Goal: Task Accomplishment & Management: Manage account settings

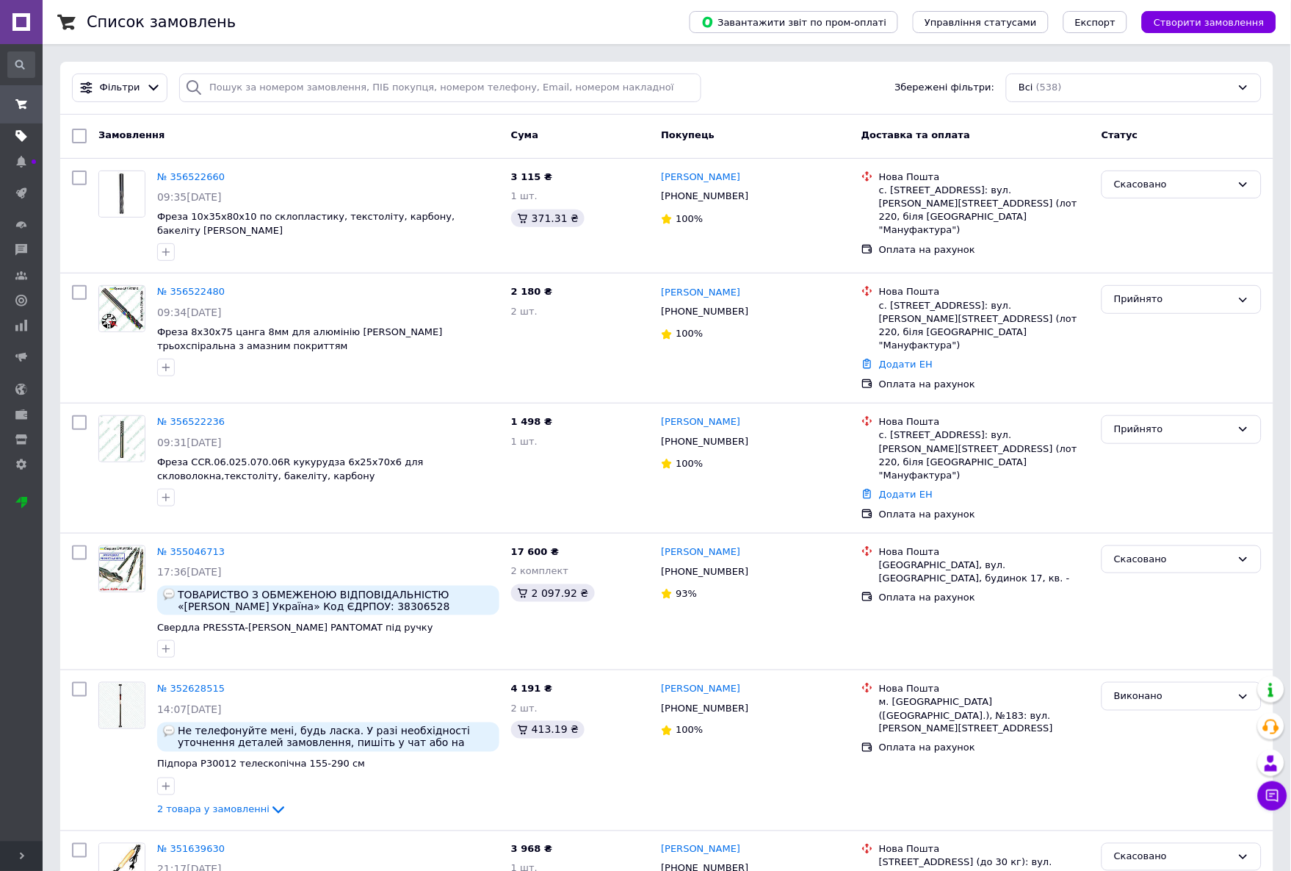
click at [26, 143] on span at bounding box center [21, 135] width 43 height 13
click at [23, 138] on use at bounding box center [21, 137] width 12 height 12
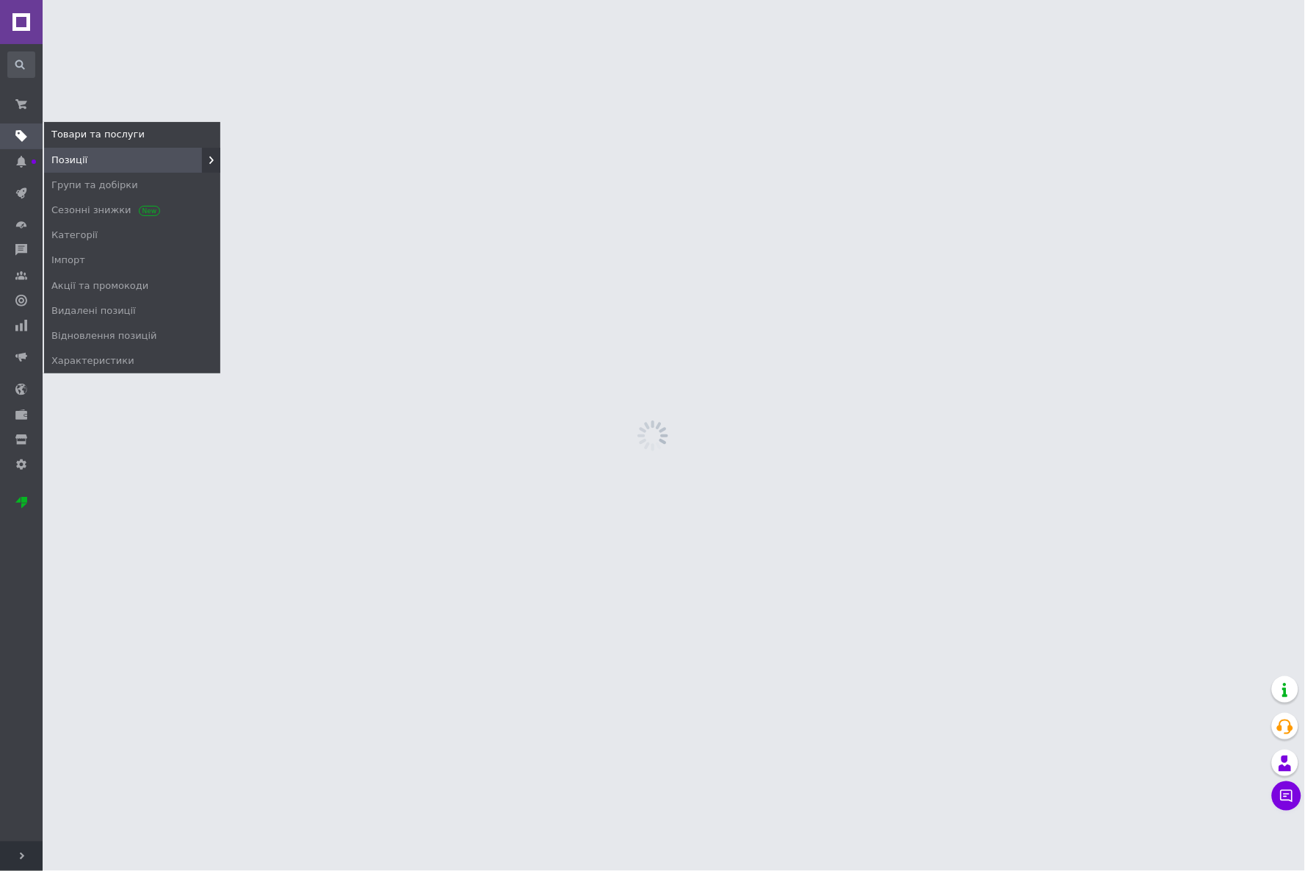
click at [87, 159] on span "Позиції" at bounding box center [132, 160] width 176 height 13
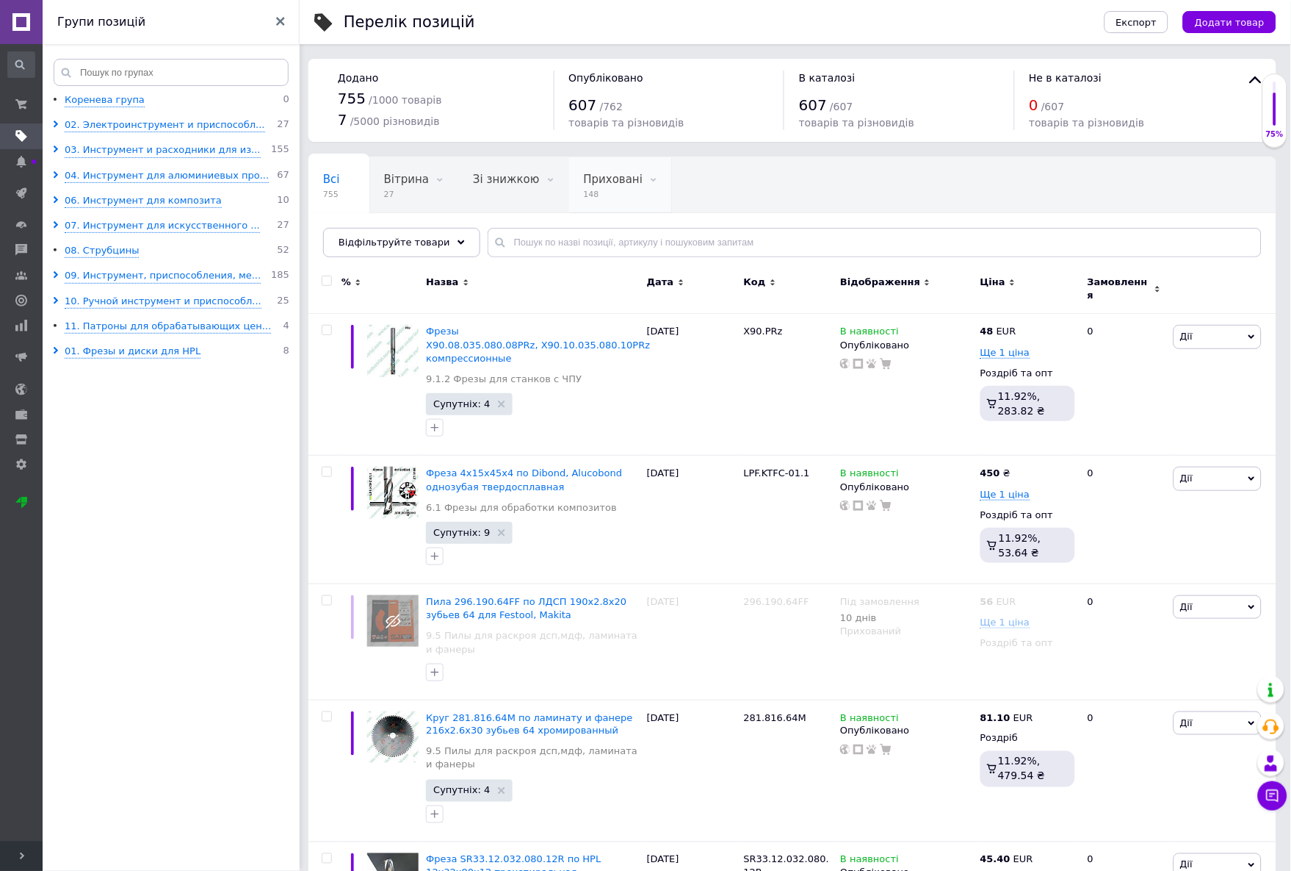
click at [580, 187] on div "Приховані 148" at bounding box center [621, 185] width 104 height 56
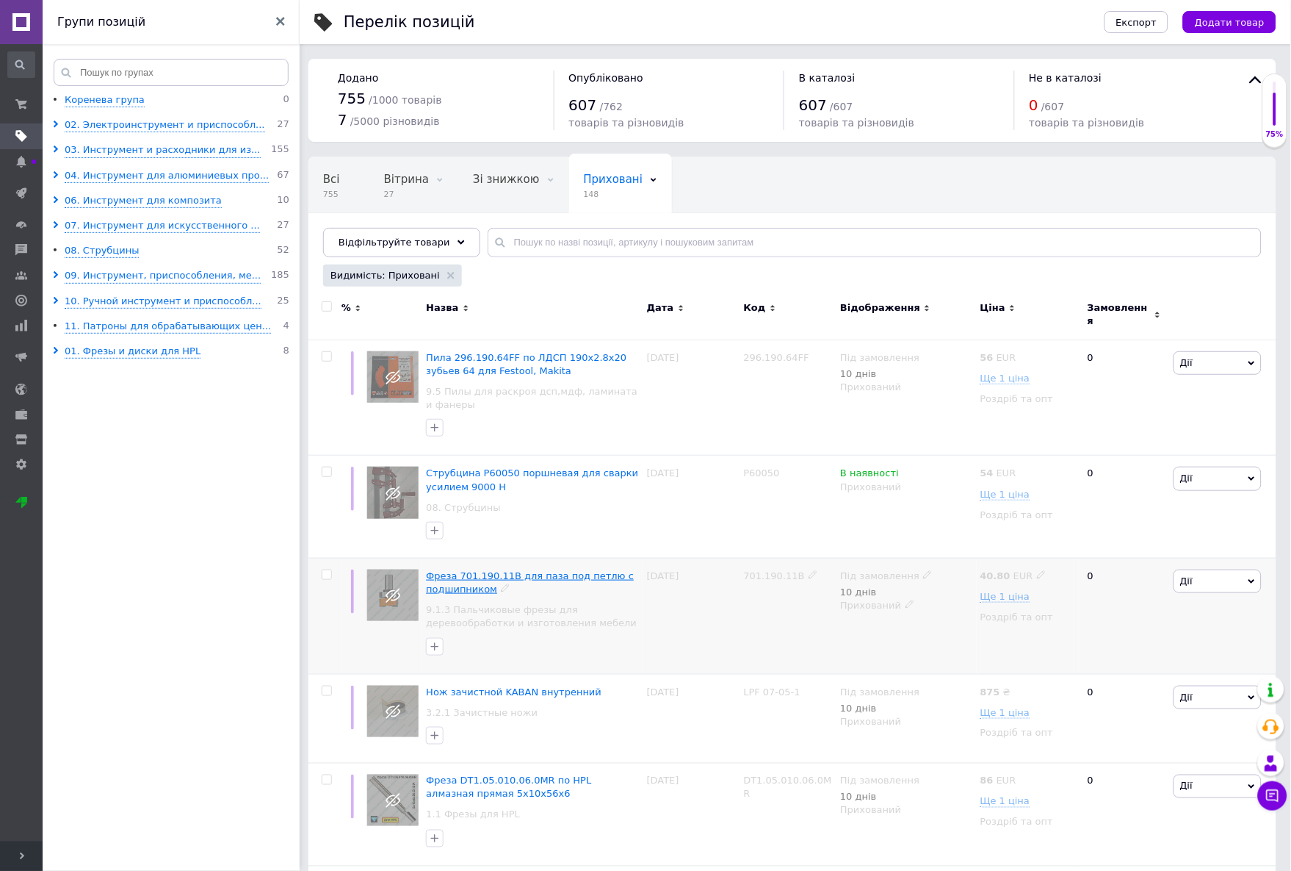
click at [562, 570] on span "Фреза 701.190.11B для паза под петлю с подшипником" at bounding box center [530, 582] width 208 height 24
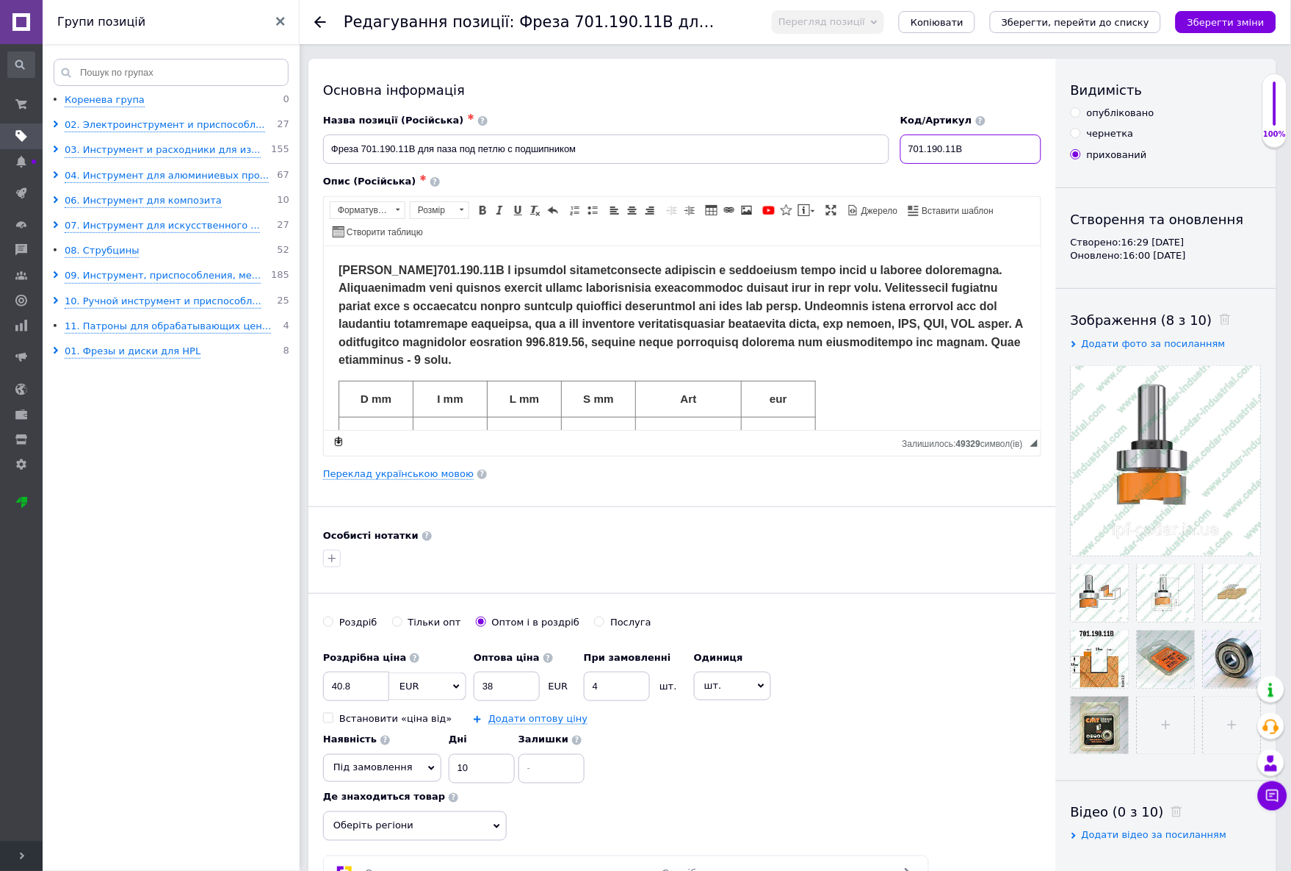
drag, startPoint x: 987, startPoint y: 154, endPoint x: 851, endPoint y: 151, distance: 136.7
click at [851, 151] on div "Назва позиції (Російська) ✱ Фреза 701.190.11B для паза под петлю с подшипником …" at bounding box center [682, 139] width 729 height 61
click at [314, 20] on icon at bounding box center [320, 22] width 12 height 12
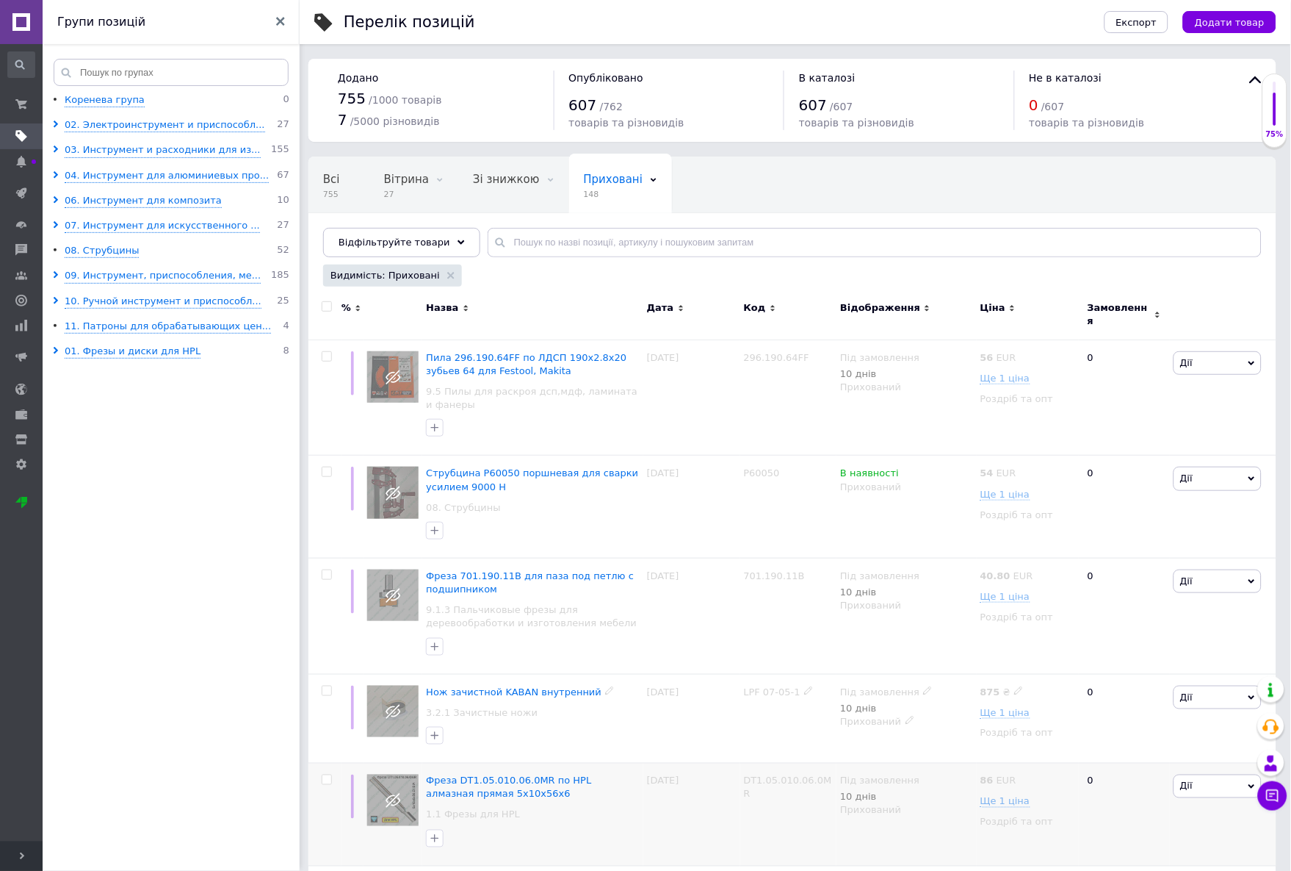
scroll to position [82, 0]
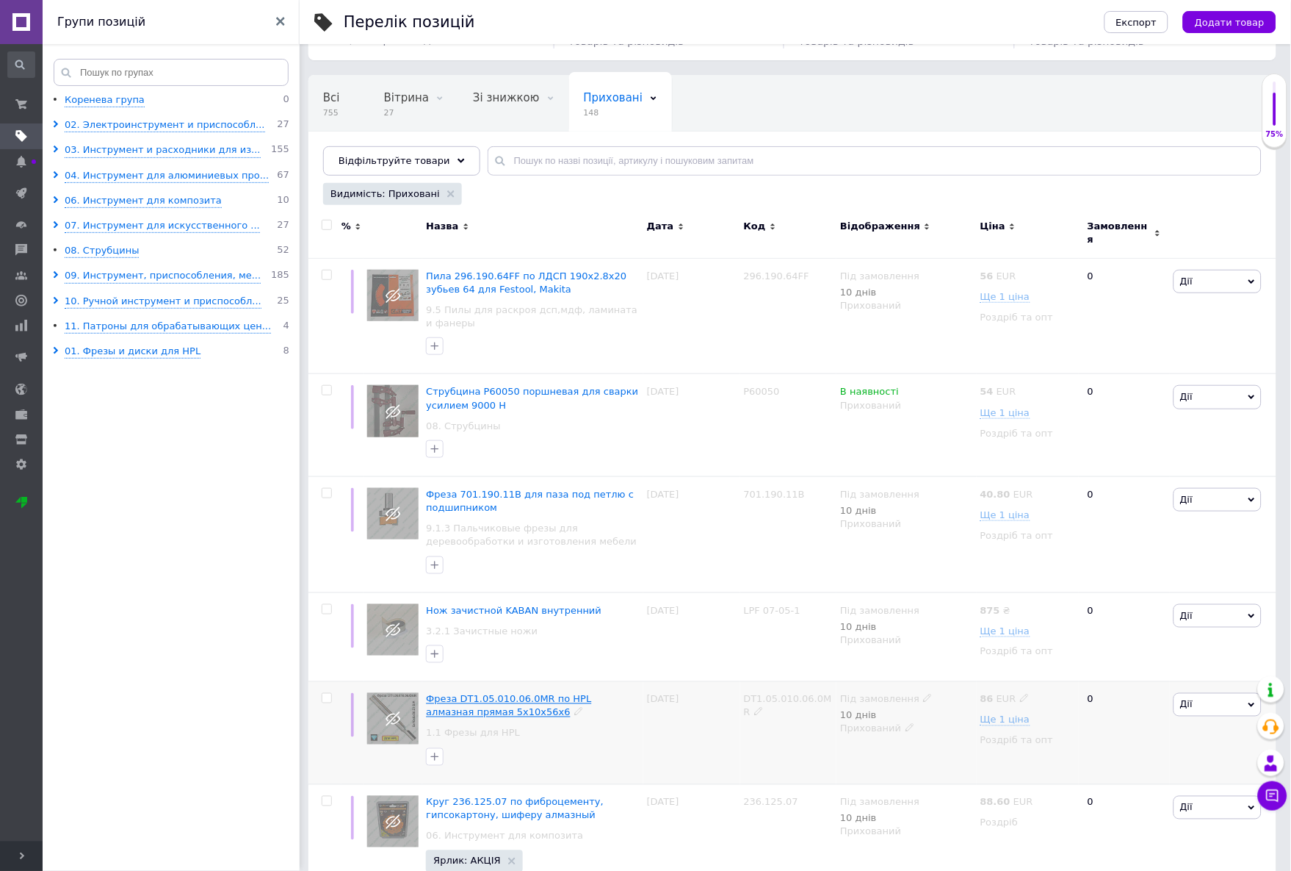
click at [555, 693] on span "Фреза DT1.05.010.06.0MR по HPL алмазная прямая 5х10х56х6" at bounding box center [508, 705] width 165 height 24
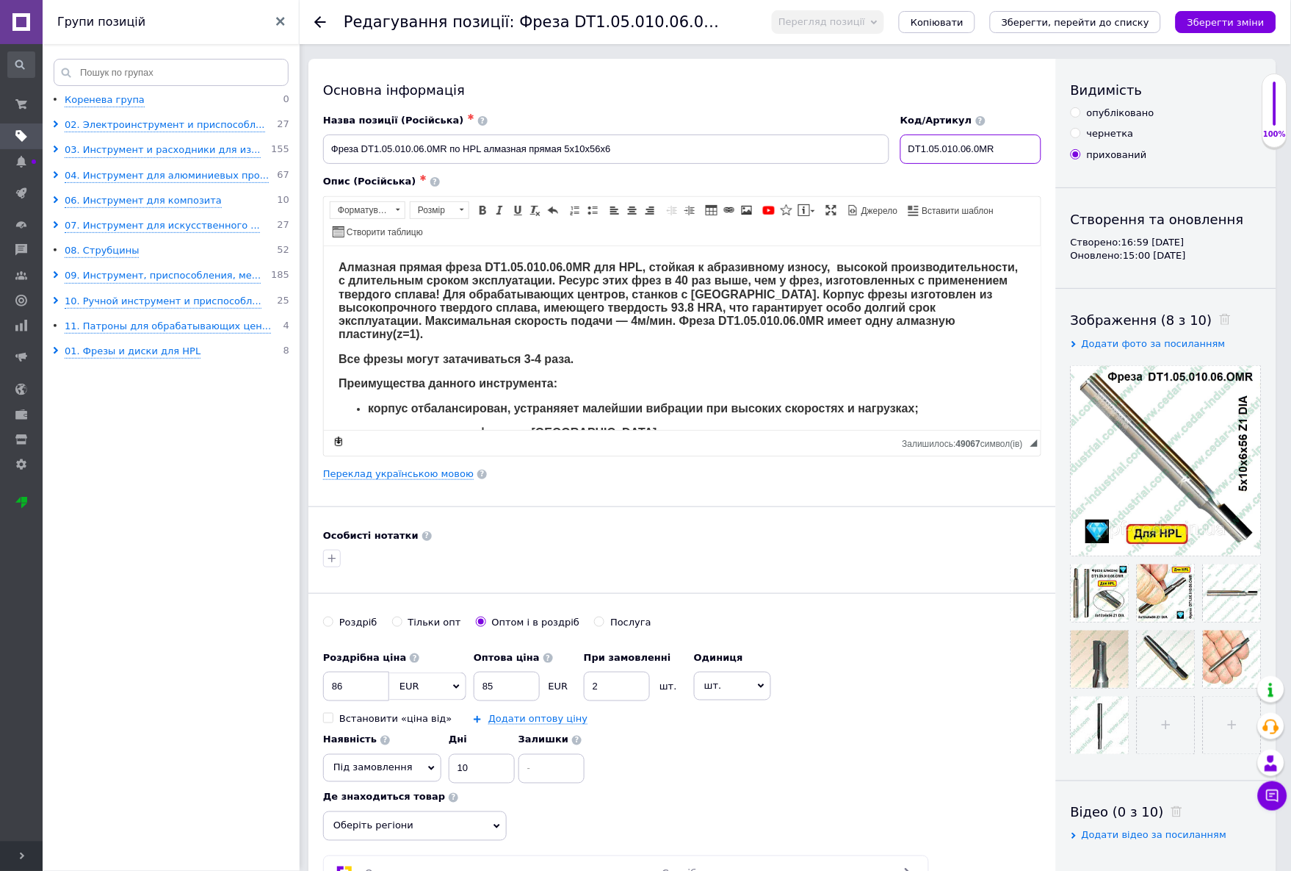
drag, startPoint x: 1008, startPoint y: 149, endPoint x: 819, endPoint y: 134, distance: 189.4
click at [819, 134] on div "Назва позиції (Російська) ✱ Фреза DT1.05.010.06.0MR по HPL алмазная прямая 5х10…" at bounding box center [682, 139] width 729 height 61
click at [1077, 112] on input "опубліковано" at bounding box center [1076, 112] width 10 height 10
radio input "true"
click at [1105, 21] on icon "Зберегти, перейти до списку" at bounding box center [1076, 22] width 148 height 11
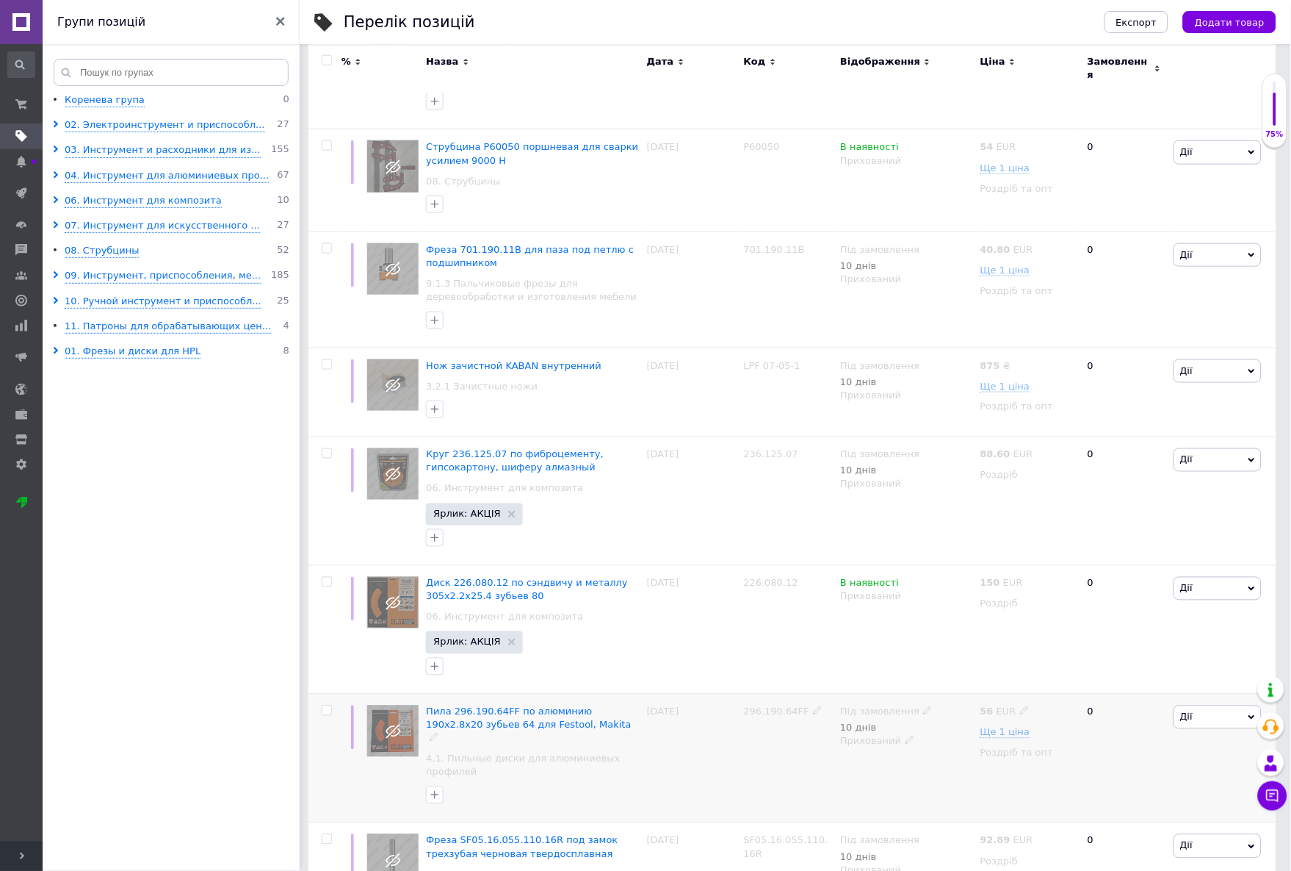
scroll to position [408, 0]
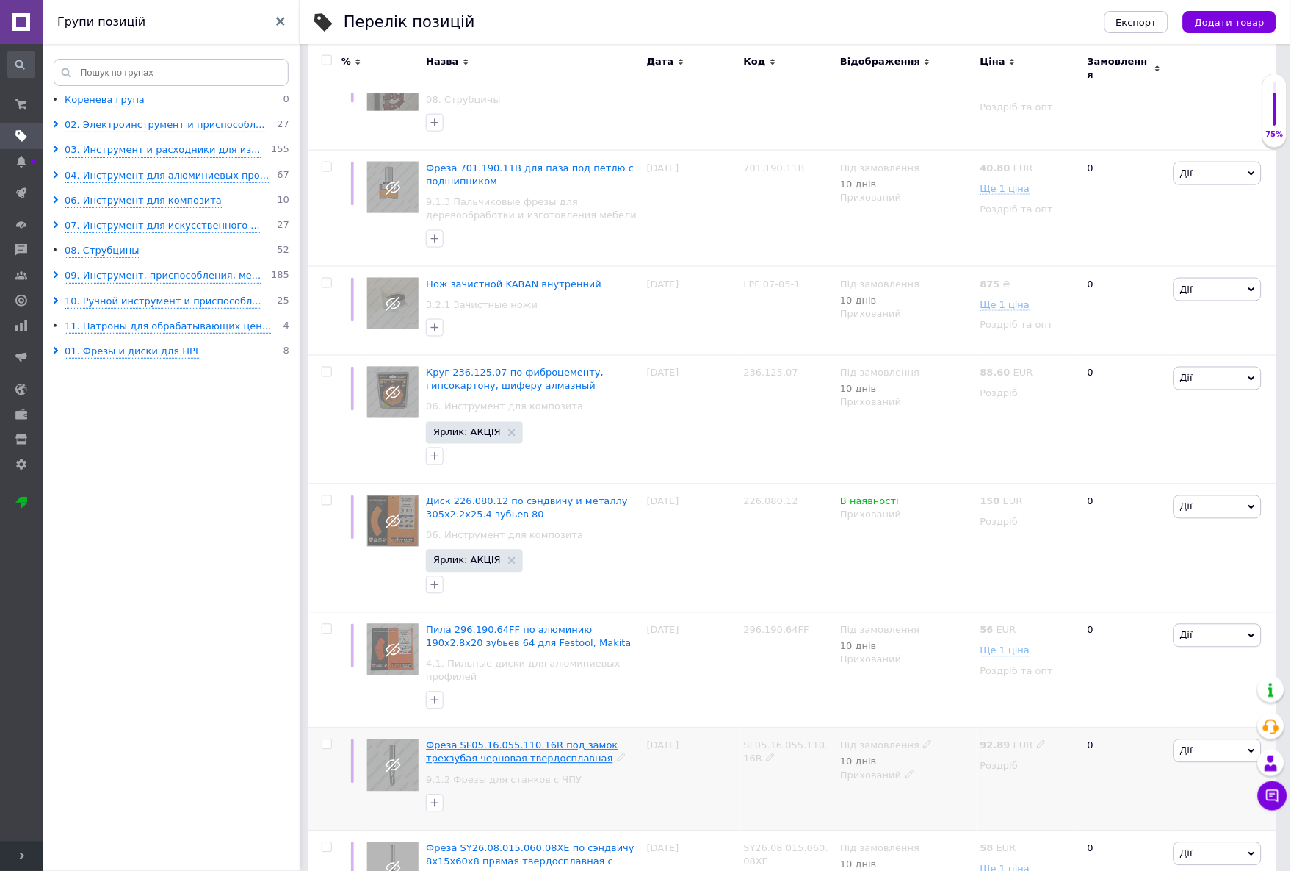
click at [551, 740] on span "Фреза SF05.16.055.110.16R под замок трехзубая черновая твердосплавная" at bounding box center [522, 752] width 192 height 24
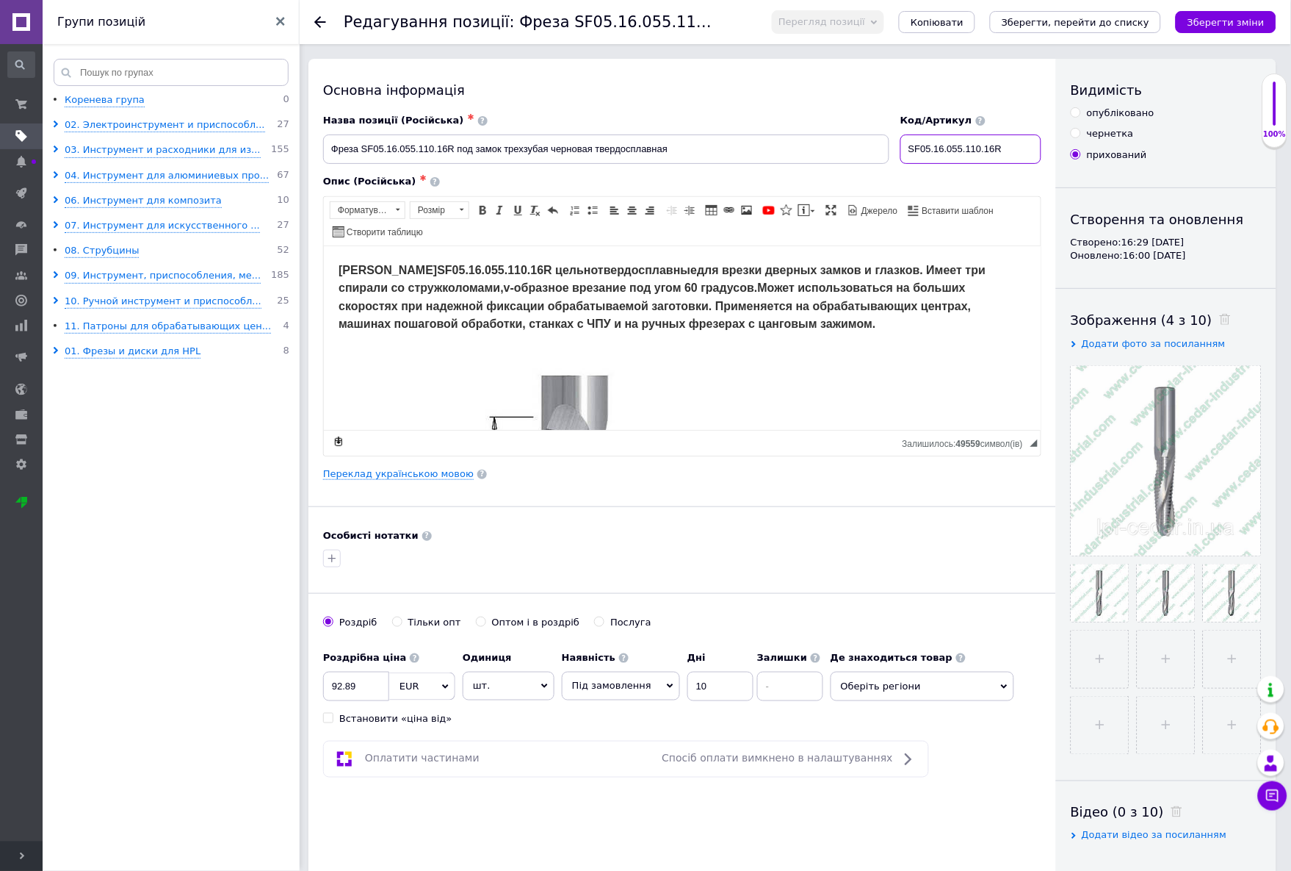
drag, startPoint x: 1018, startPoint y: 150, endPoint x: 900, endPoint y: 143, distance: 118.5
click at [900, 143] on div "Код/Артикул SF05.16.055.110.16R" at bounding box center [971, 139] width 152 height 61
click at [1078, 112] on input "опубліковано" at bounding box center [1076, 112] width 10 height 10
radio input "true"
click at [1078, 26] on icon "Зберегти, перейти до списку" at bounding box center [1076, 22] width 148 height 11
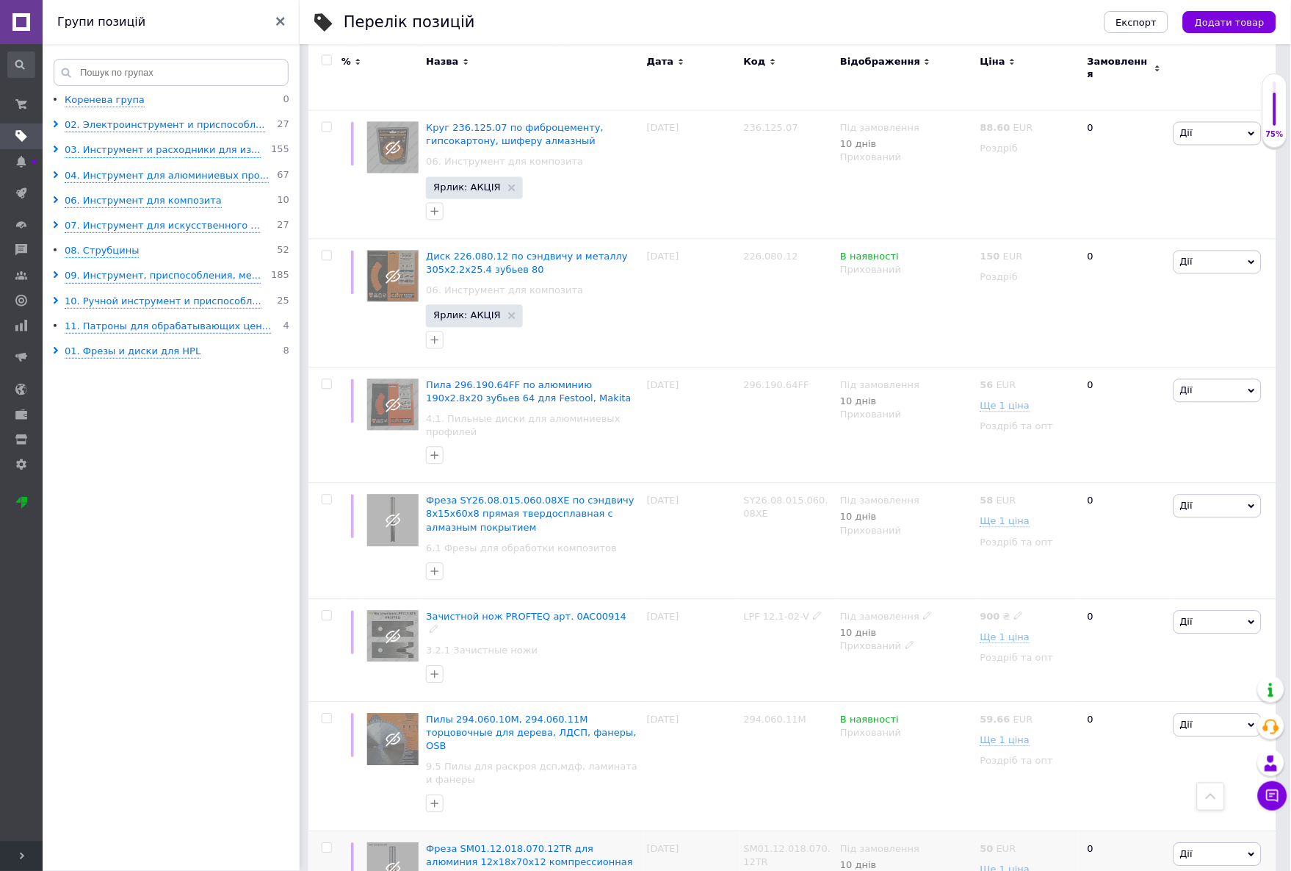
scroll to position [735, 0]
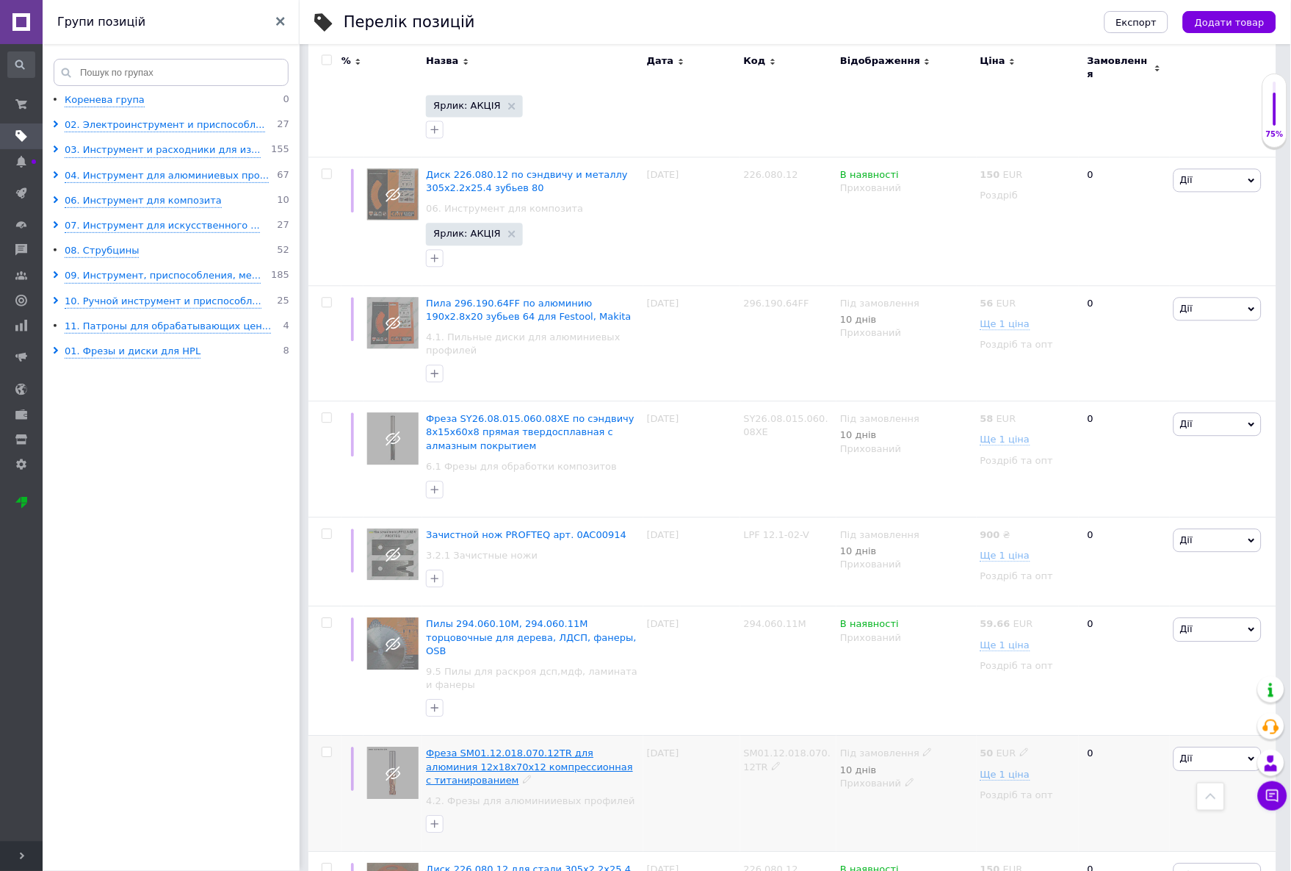
click at [552, 747] on span "Фреза SM01.12.018.070.12TR для алюминия 12х18х70х12 компрессионная с титанирова…" at bounding box center [529, 765] width 207 height 37
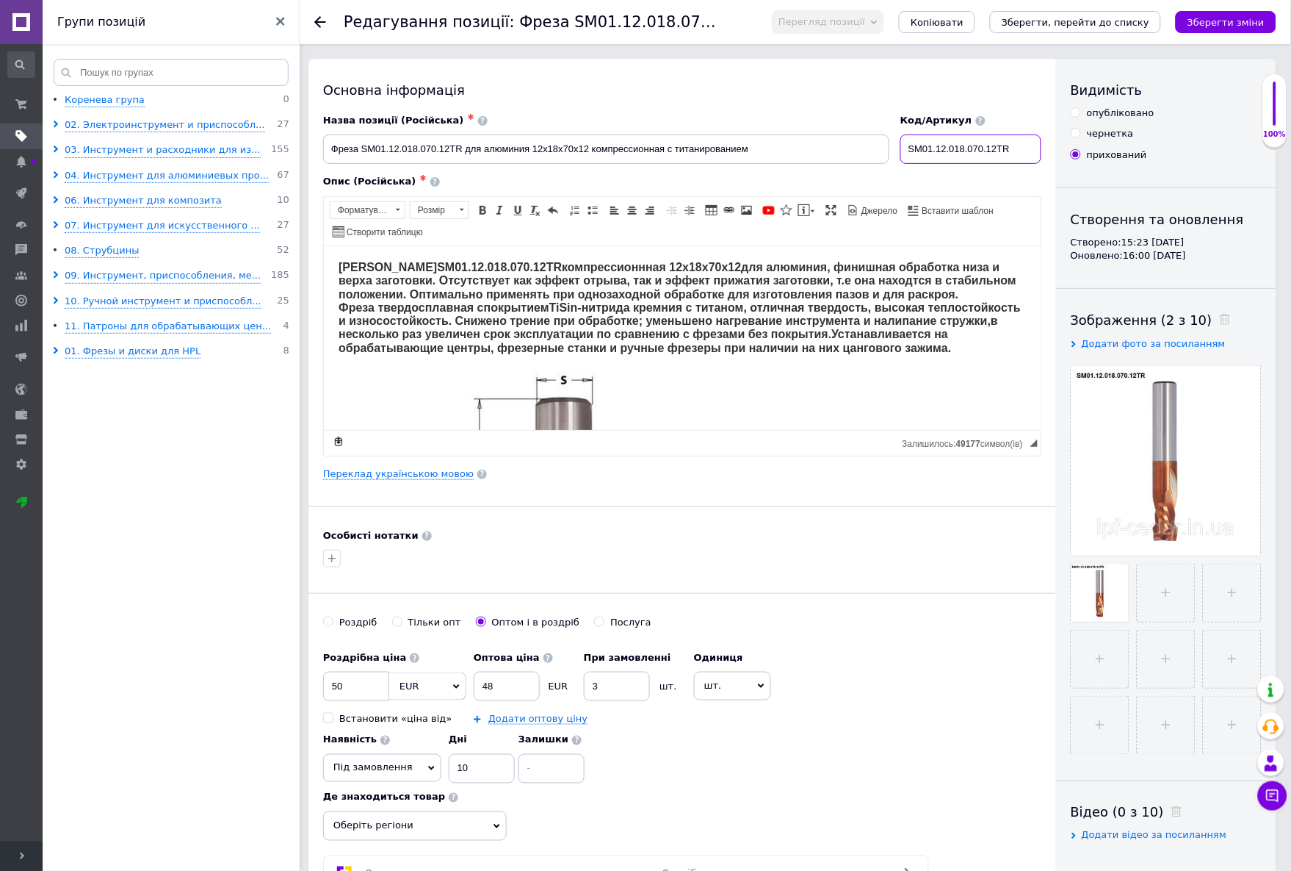
drag, startPoint x: 1030, startPoint y: 151, endPoint x: 911, endPoint y: 121, distance: 122.6
click at [911, 121] on div "Код/Артикул SM01.12.018.070.12TR" at bounding box center [971, 139] width 141 height 50
click at [321, 24] on icon at bounding box center [320, 22] width 12 height 12
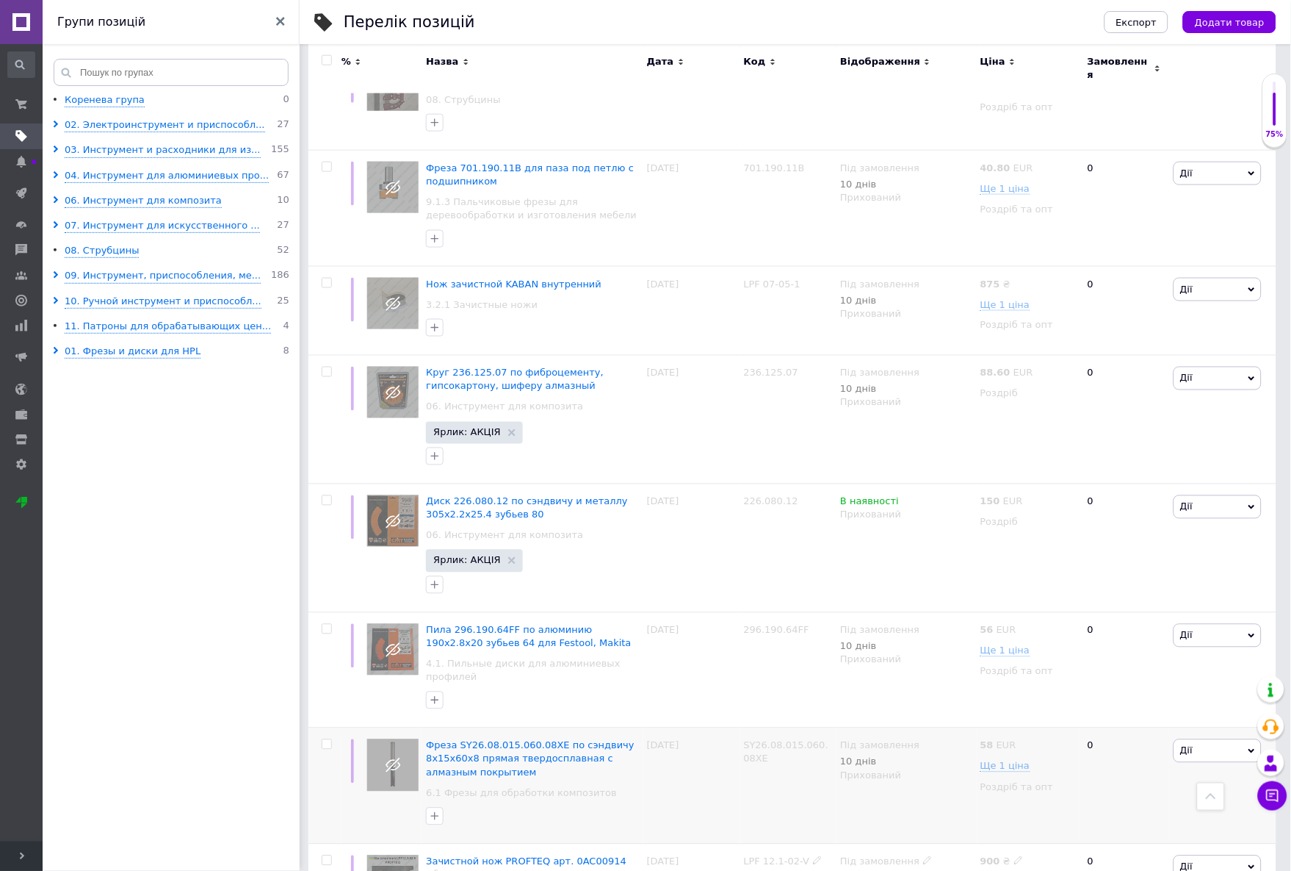
scroll to position [489, 0]
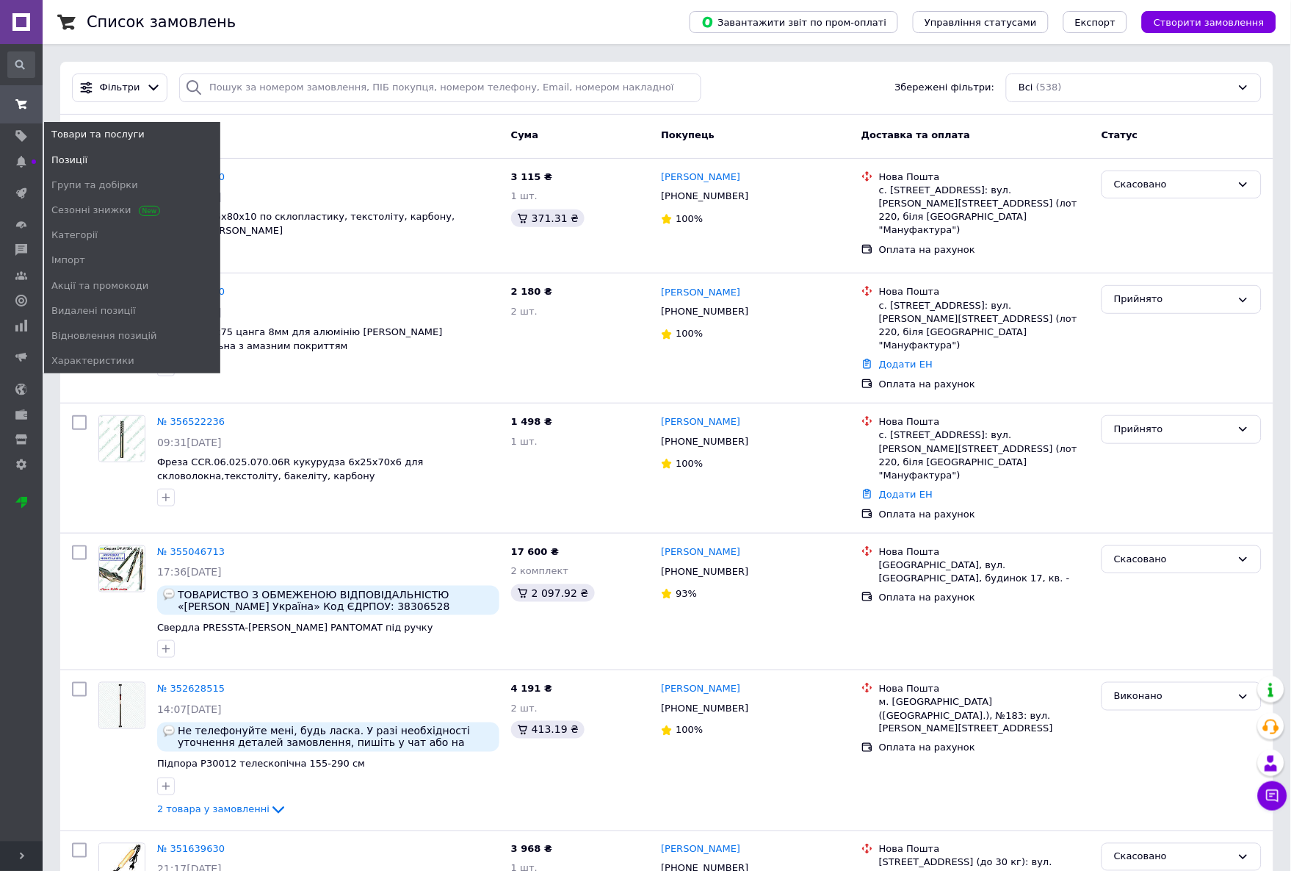
click at [67, 159] on span "Позиції" at bounding box center [69, 160] width 36 height 13
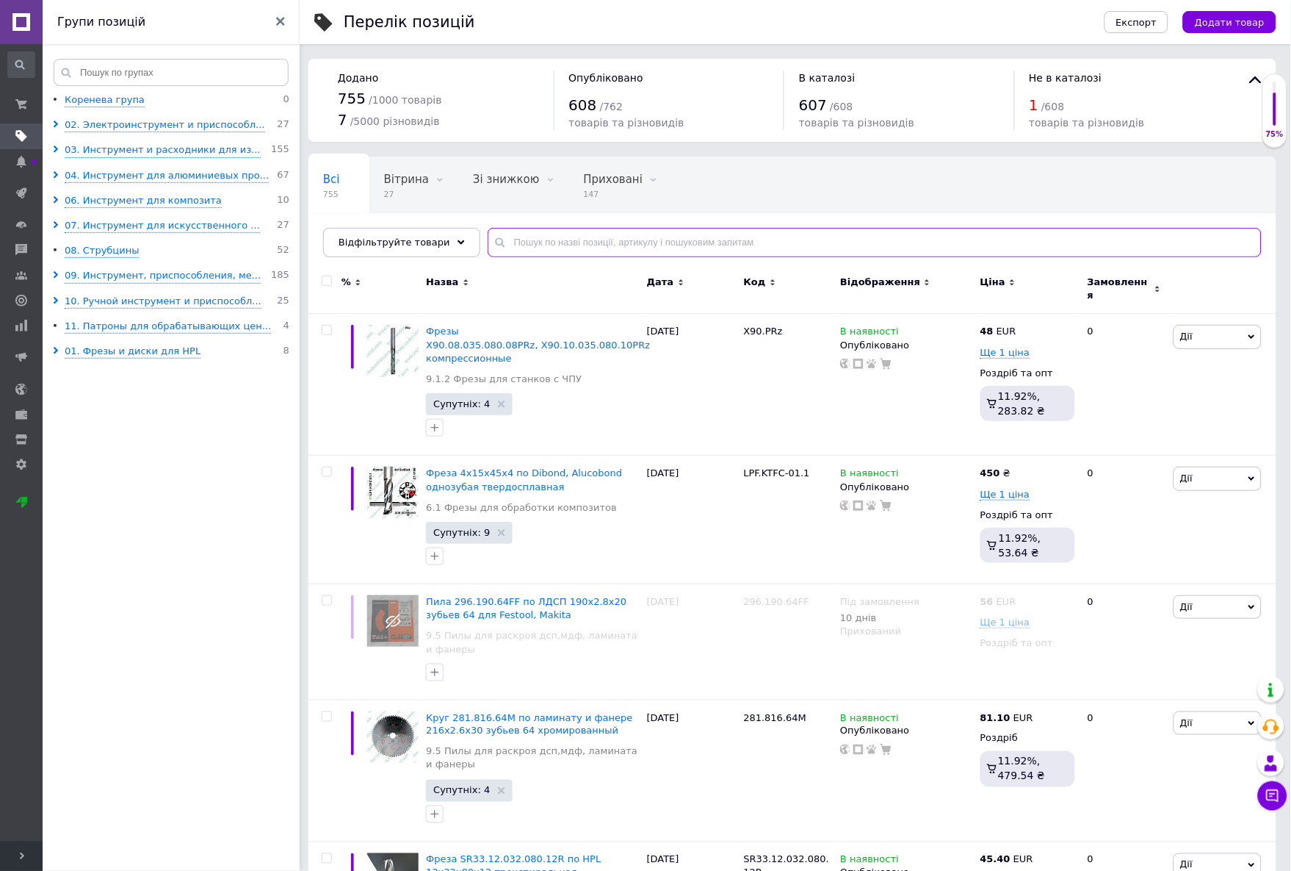
click at [568, 245] on input "text" at bounding box center [875, 242] width 774 height 29
paste input "DT1.05.010.06.0MR"
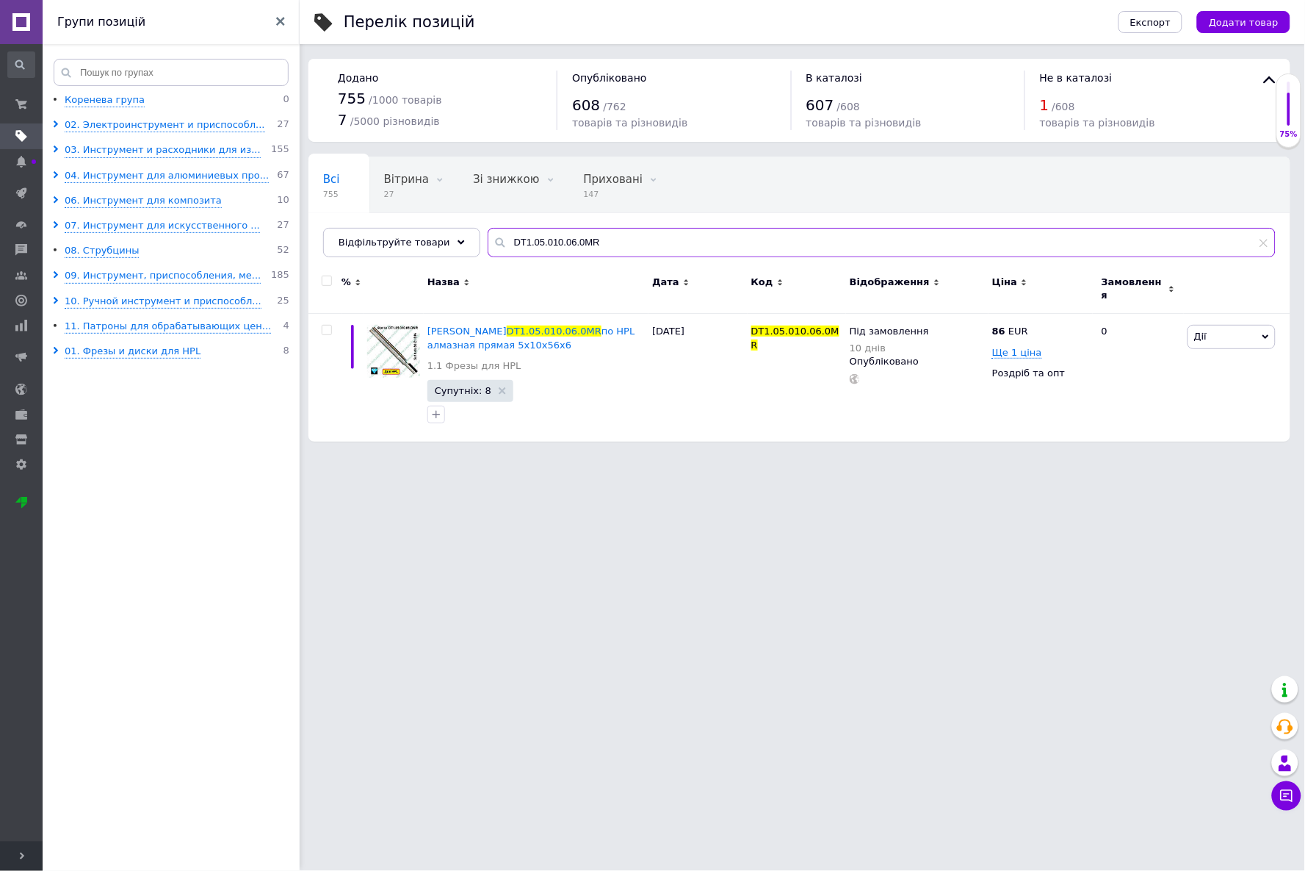
drag, startPoint x: 619, startPoint y: 248, endPoint x: 493, endPoint y: 234, distance: 127.2
click at [493, 234] on input "DT1.05.010.06.0MR" at bounding box center [882, 242] width 788 height 29
paste input "SF05.16.055.110.16"
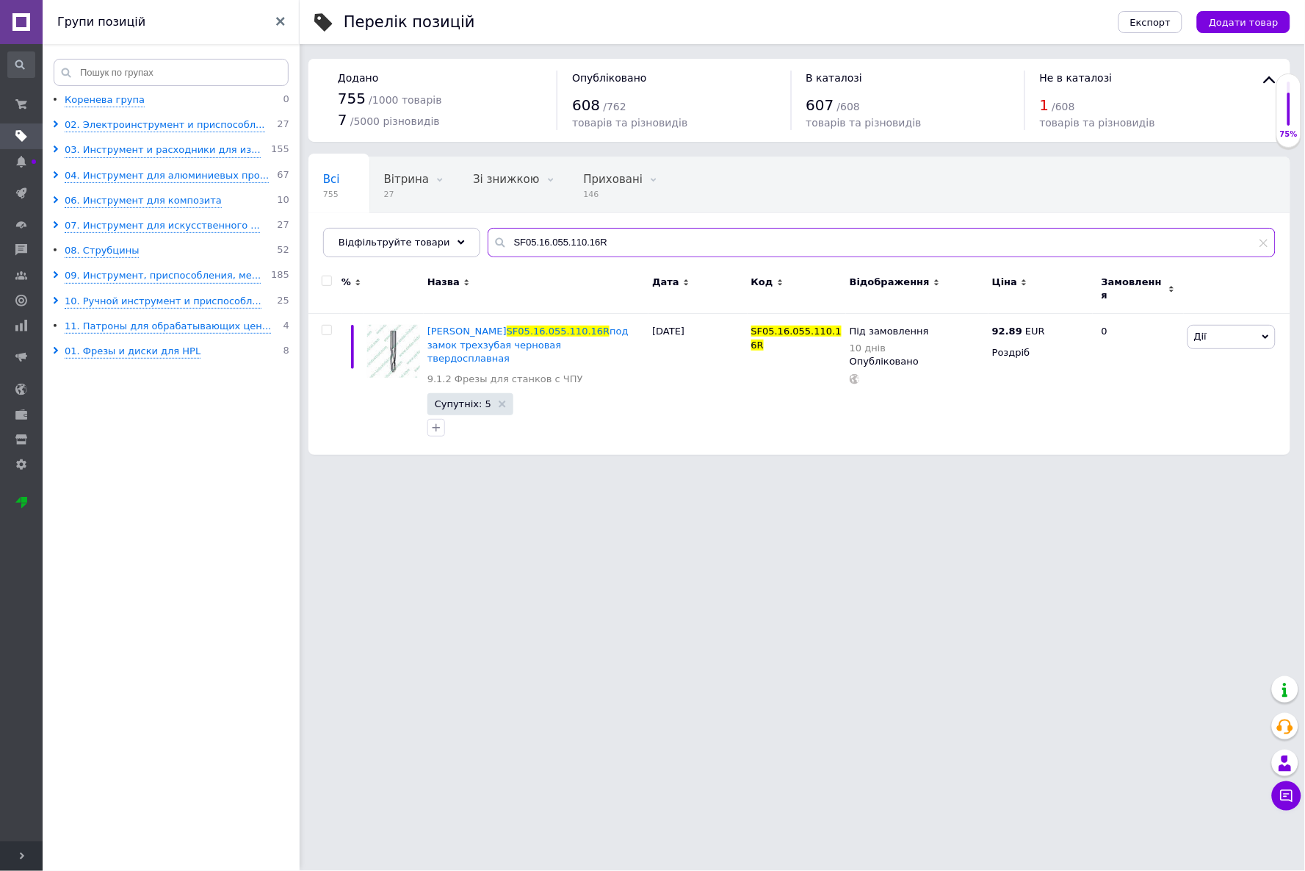
drag, startPoint x: 644, startPoint y: 239, endPoint x: 428, endPoint y: 221, distance: 216.0
click at [428, 221] on div "Всі 755 Вітрина 27 Видалити Редагувати Зі знижкою 0 Видалити Редагувати Прихова…" at bounding box center [800, 206] width 982 height 101
paste input "Y26.10.015.060.10X"
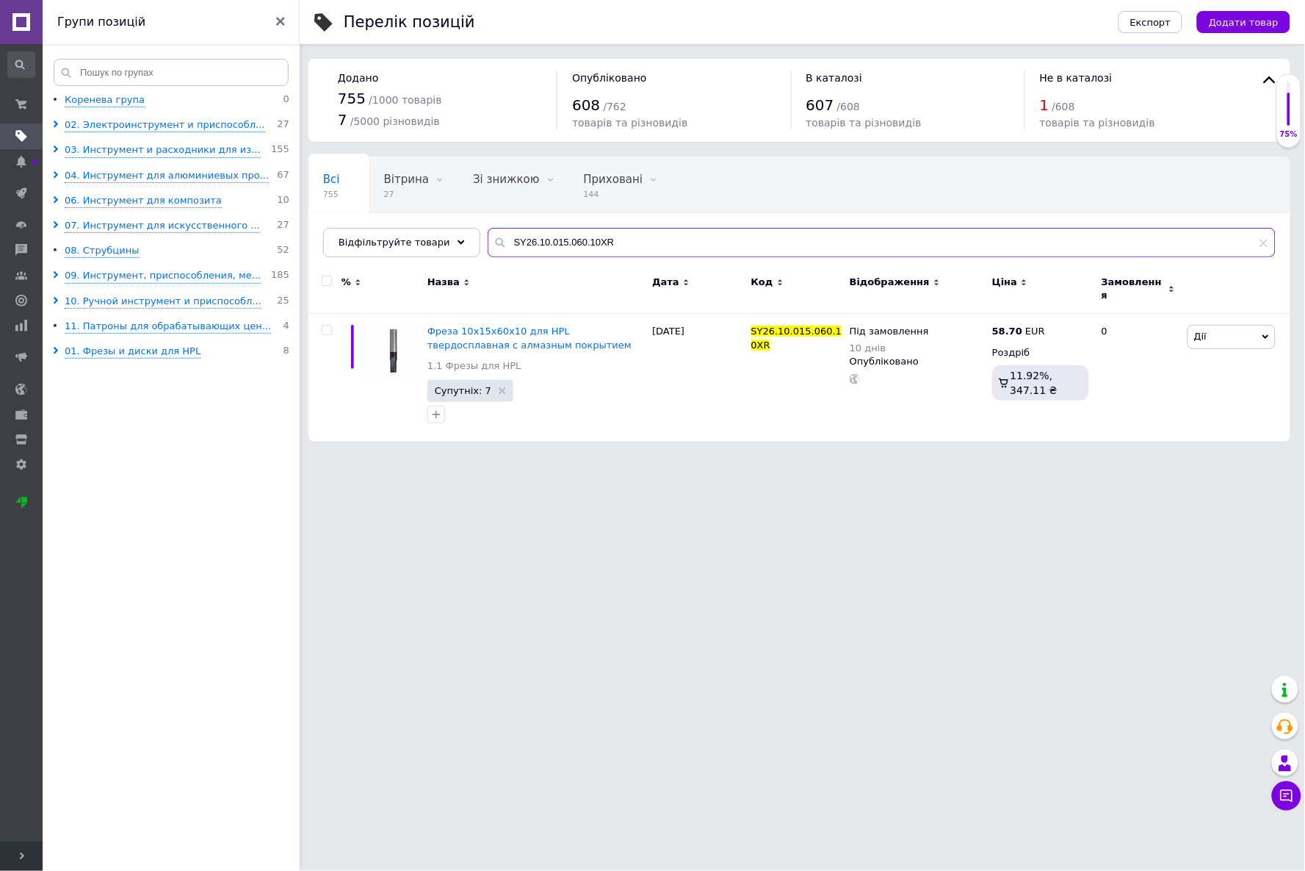
drag, startPoint x: 629, startPoint y: 239, endPoint x: 394, endPoint y: 226, distance: 234.8
click at [394, 226] on div "Всі 755 Вітрина 27 Видалити Редагувати Зі знижкою 0 Видалити Редагувати Прихова…" at bounding box center [800, 206] width 982 height 101
paste input "CPS.08.030.080.08"
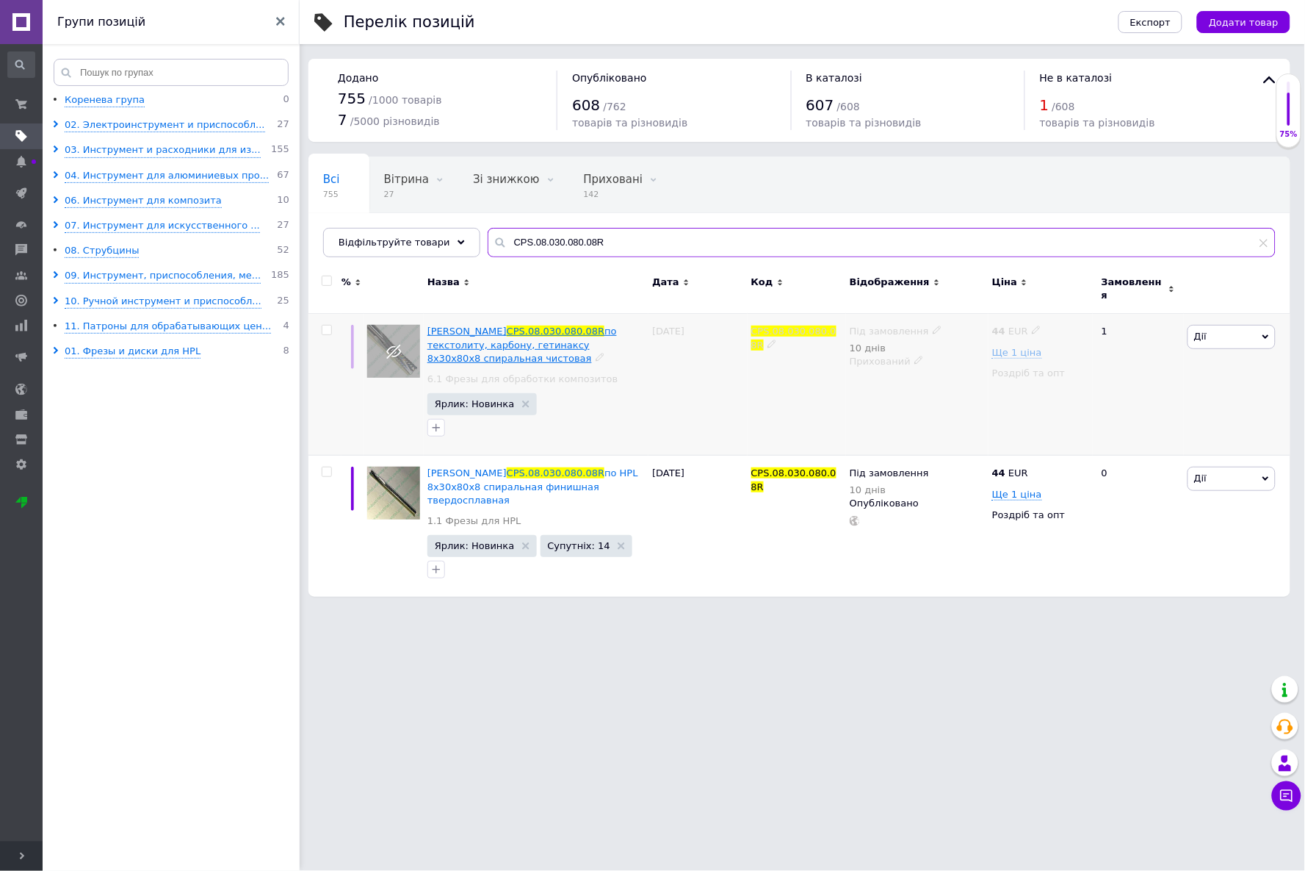
type input "CPS.08.030.080.08R"
click at [552, 336] on span "по текстолиту, карбону, гетинаксу 8х30х80х8 спиральная чистовая" at bounding box center [523, 343] width 190 height 37
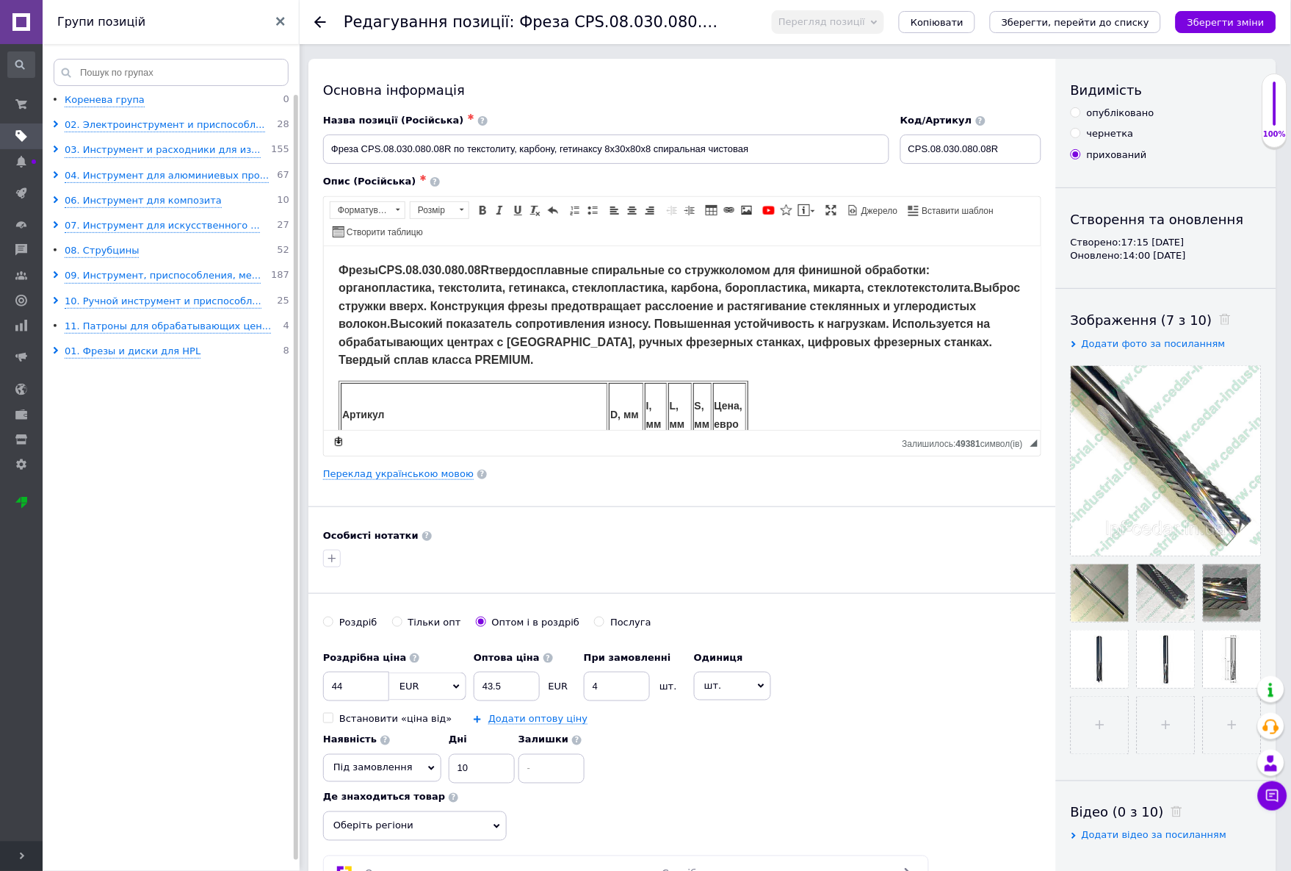
click at [1078, 110] on input "опубліковано" at bounding box center [1076, 112] width 10 height 10
radio input "true"
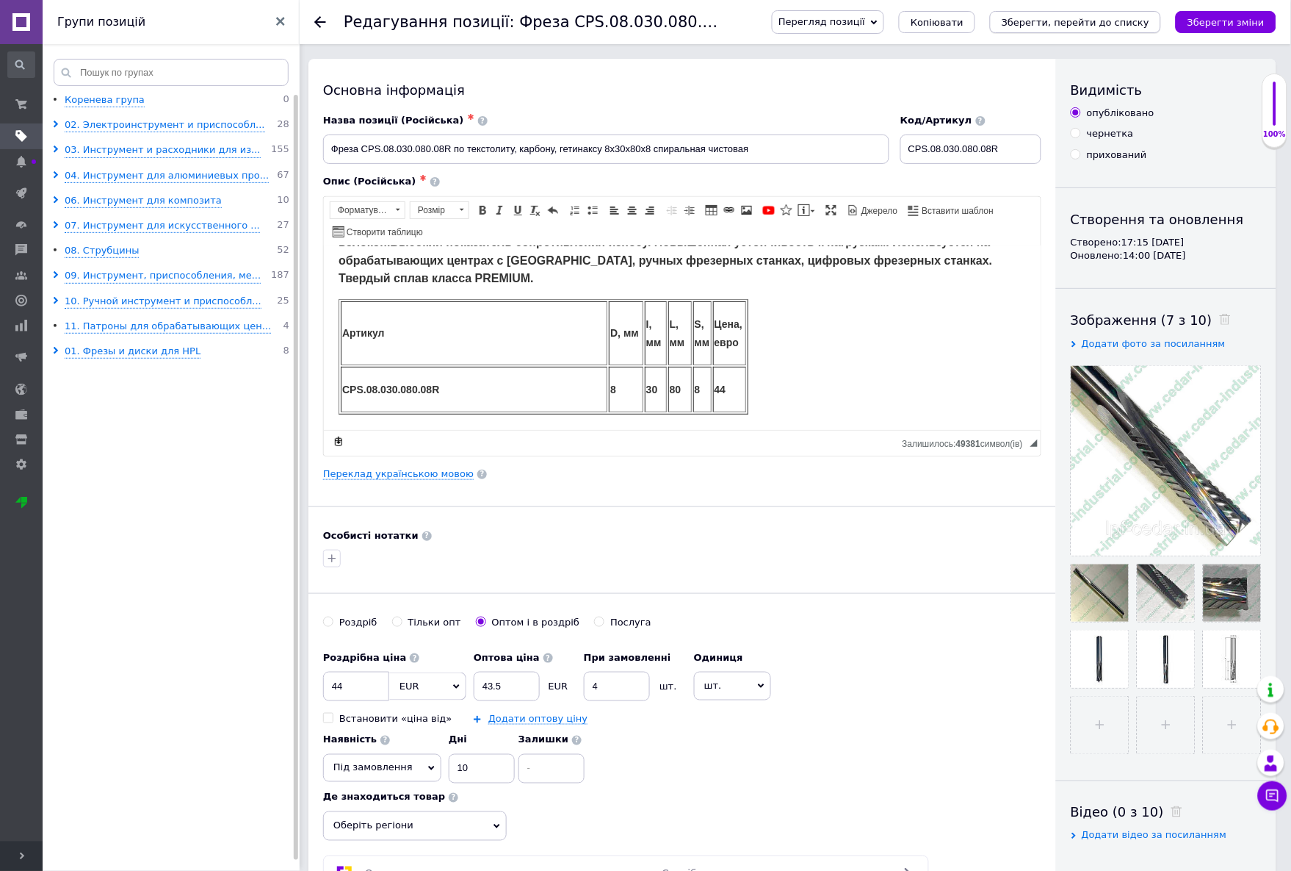
click at [1081, 19] on icon "Зберегти, перейти до списку" at bounding box center [1076, 22] width 148 height 11
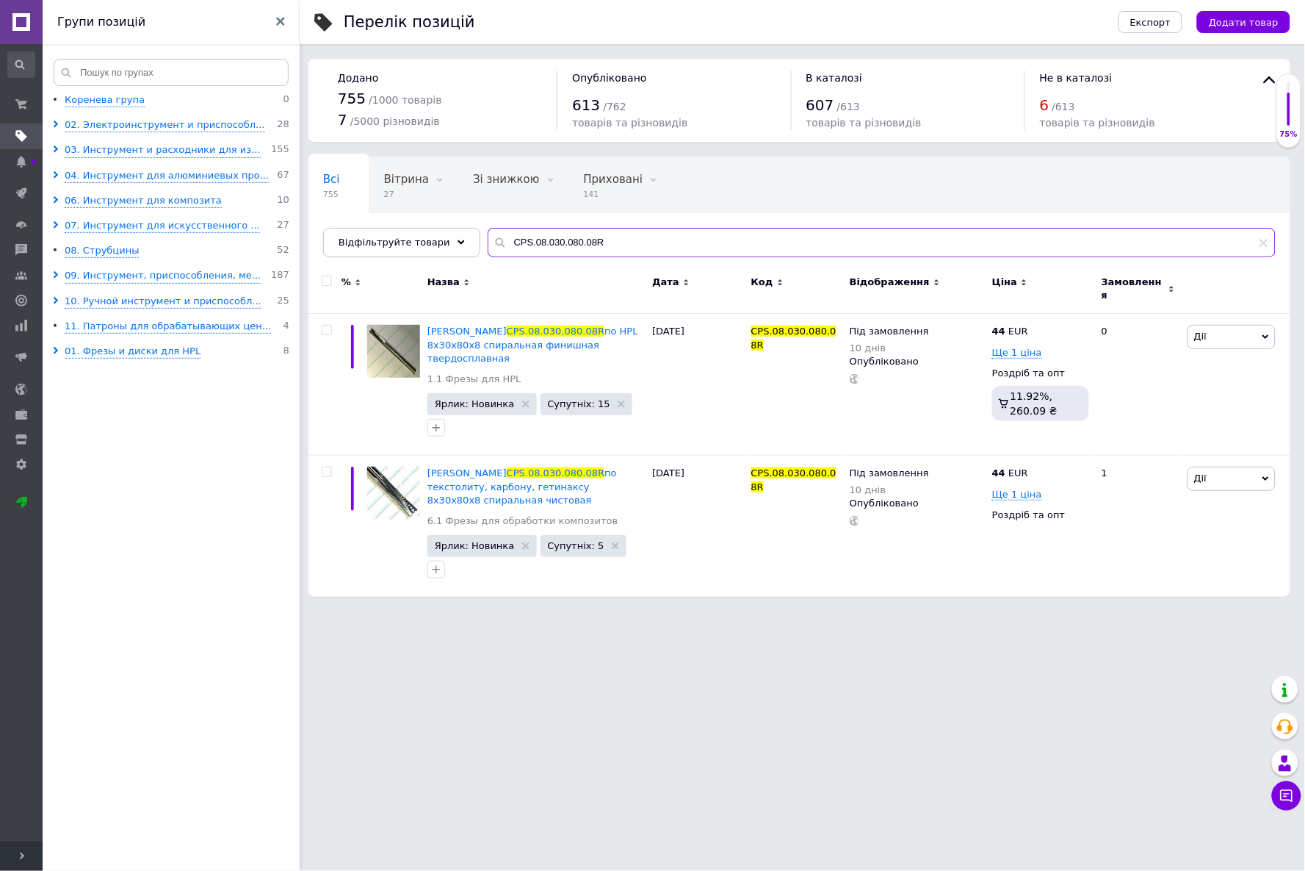
drag, startPoint x: 656, startPoint y: 244, endPoint x: 482, endPoint y: 217, distance: 176.1
click at [482, 217] on div "Всі 755 Вітрина 27 Видалити Редагувати Зі знижкою 0 Видалити Редагувати Прихова…" at bounding box center [800, 206] width 982 height 101
paste input "297.108.14P"
type input "297.108.14P"
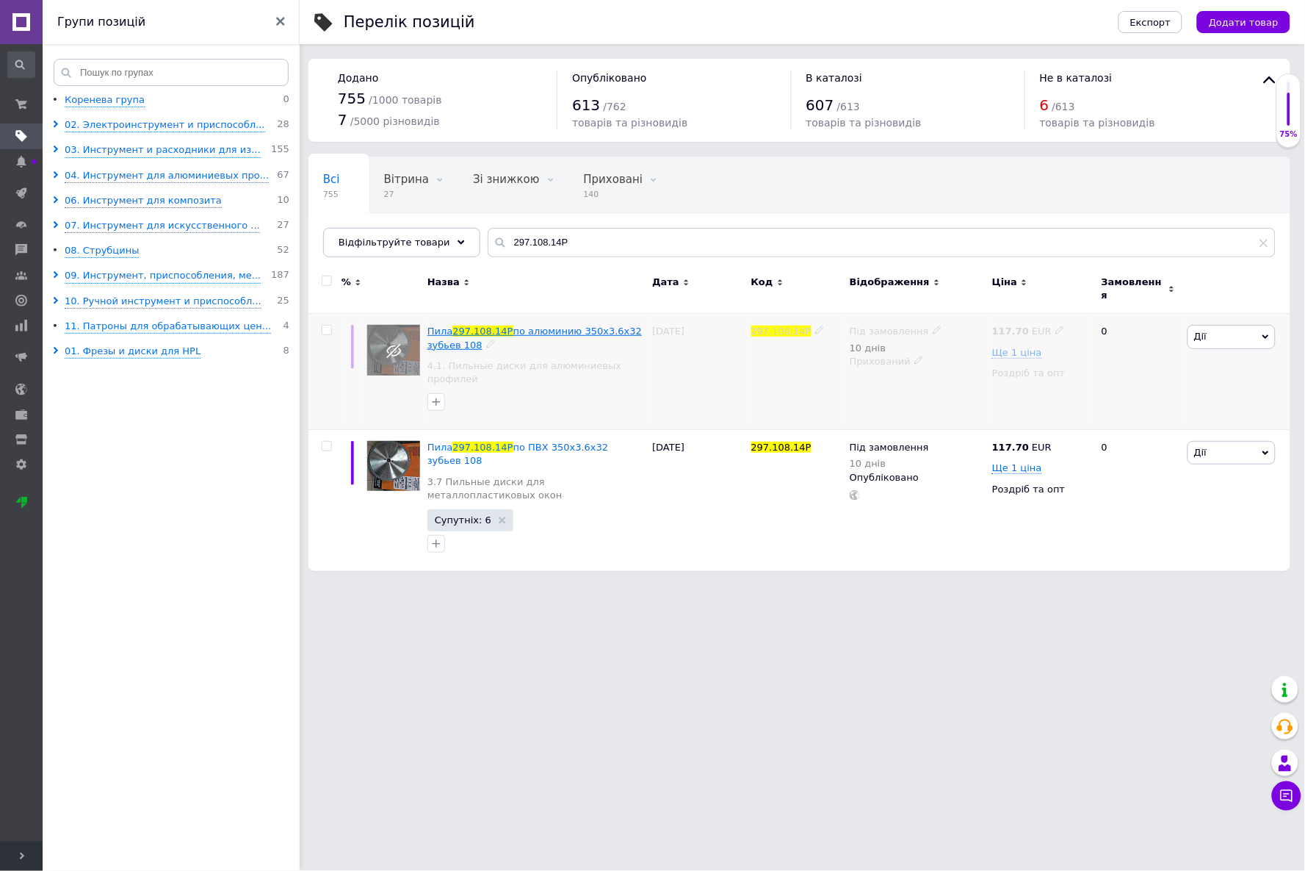
click at [535, 325] on span "по алюминию 350x3.6x32 зубьев 108" at bounding box center [535, 337] width 215 height 24
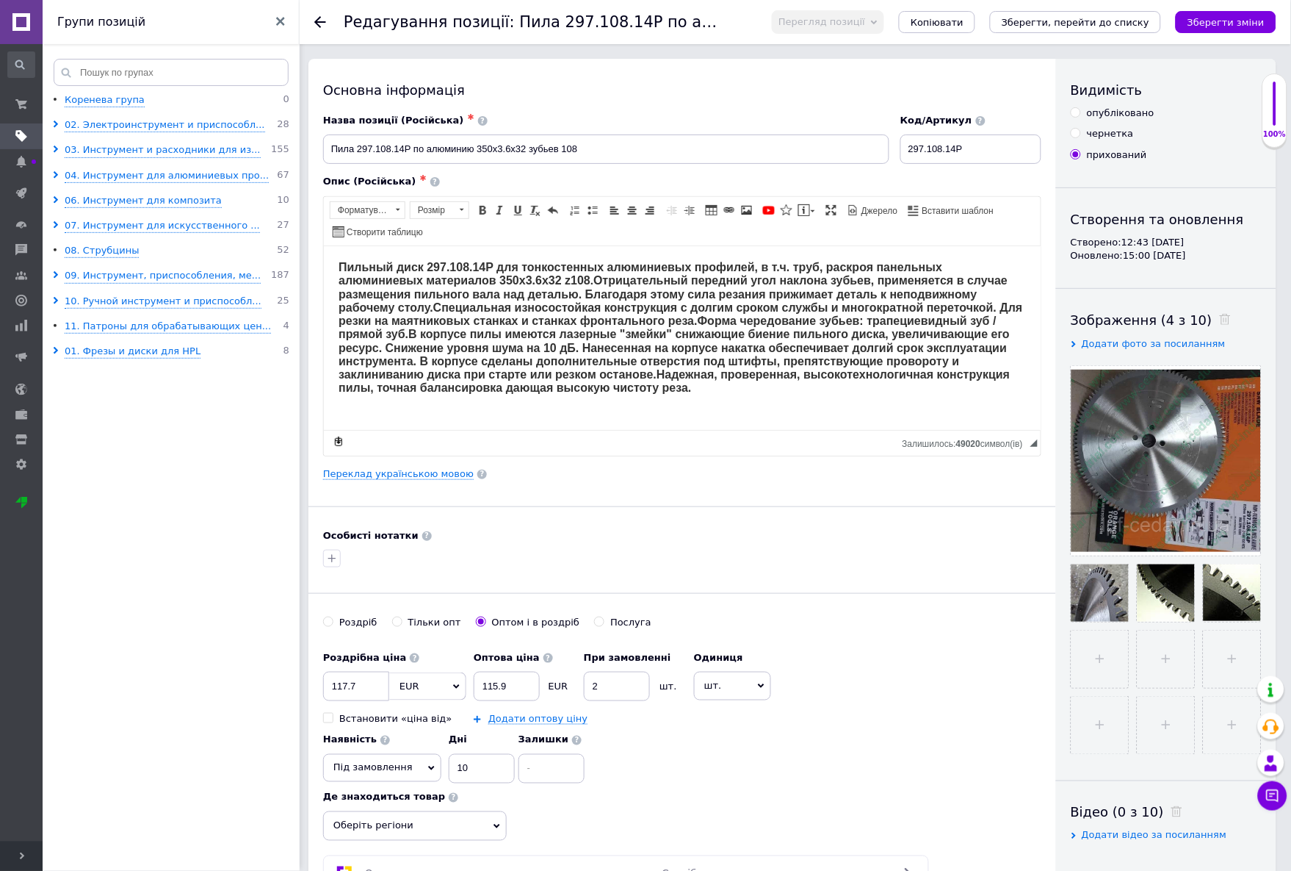
click at [1074, 112] on input "опубліковано" at bounding box center [1076, 112] width 10 height 10
radio input "true"
click at [1052, 26] on icon "Зберегти, перейти до списку" at bounding box center [1076, 22] width 148 height 11
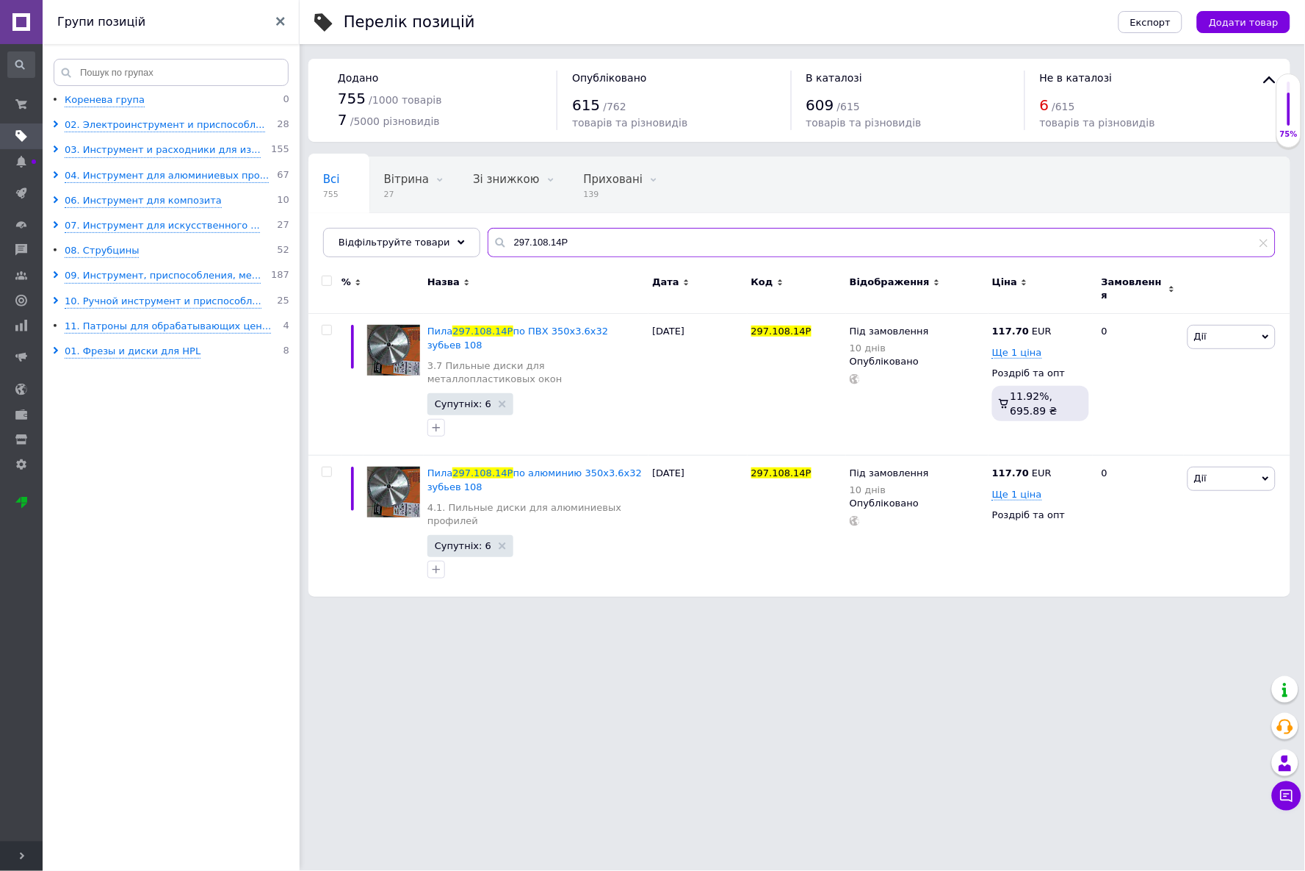
drag, startPoint x: 567, startPoint y: 243, endPoint x: 480, endPoint y: 243, distance: 86.7
click at [488, 243] on div "297.108.14P" at bounding box center [882, 242] width 788 height 29
paste input "20.20M"
type input "297.120.20M"
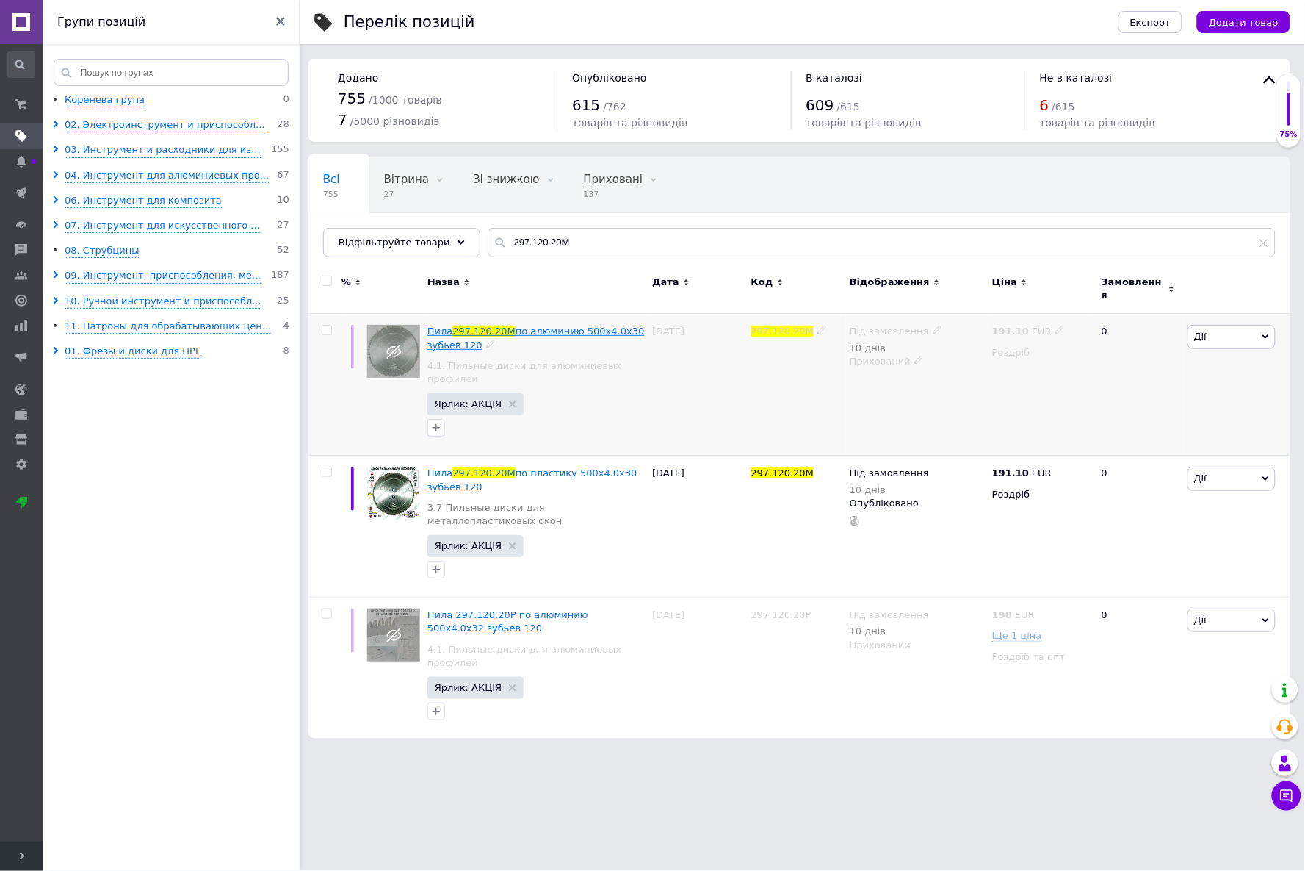
click at [561, 325] on span "по алюминию 500x4.0x30 зубьев 120" at bounding box center [536, 337] width 217 height 24
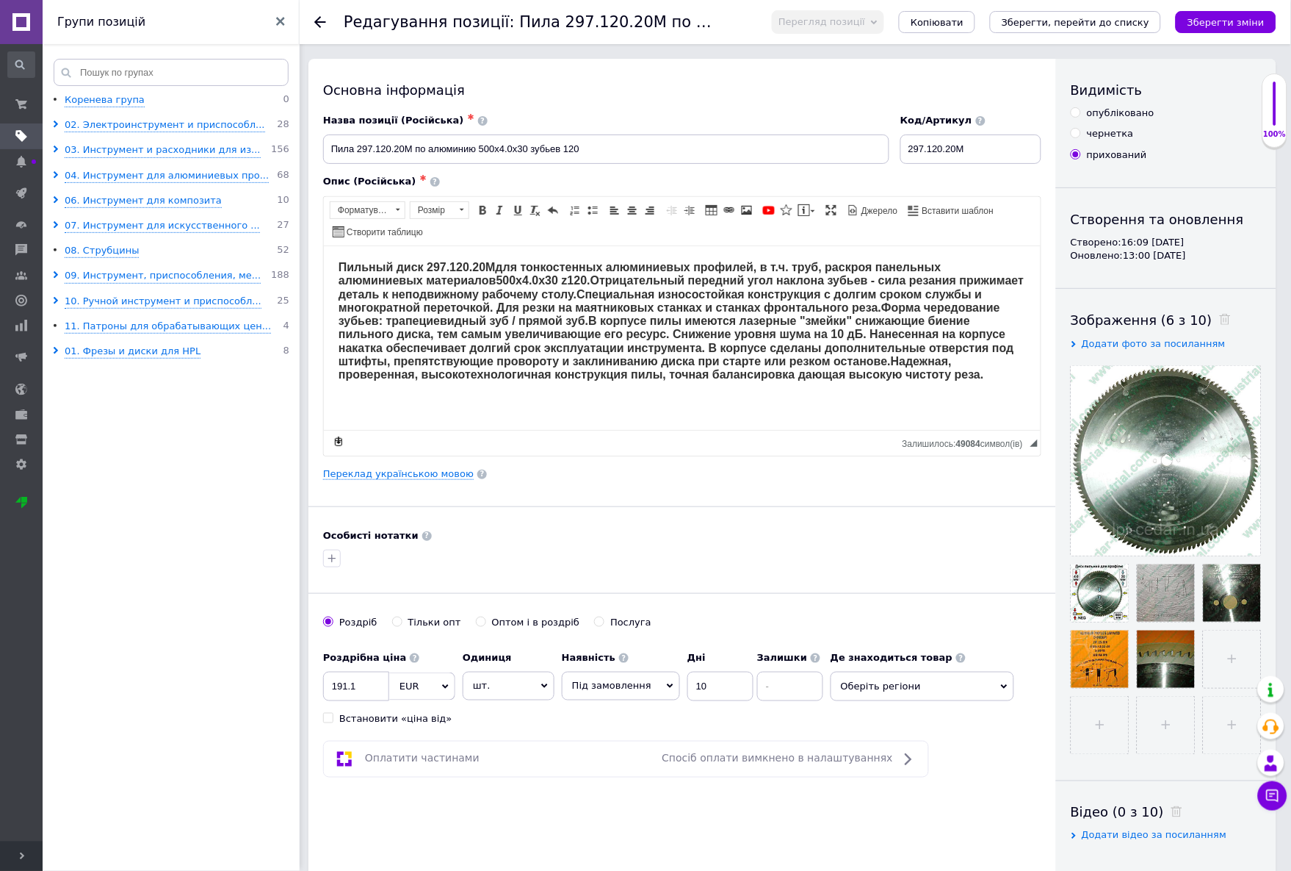
click at [1075, 114] on input "опубліковано" at bounding box center [1076, 112] width 10 height 10
radio input "true"
click at [1104, 22] on icon "Зберегти, перейти до списку" at bounding box center [1076, 22] width 148 height 11
